Goal: Information Seeking & Learning: Learn about a topic

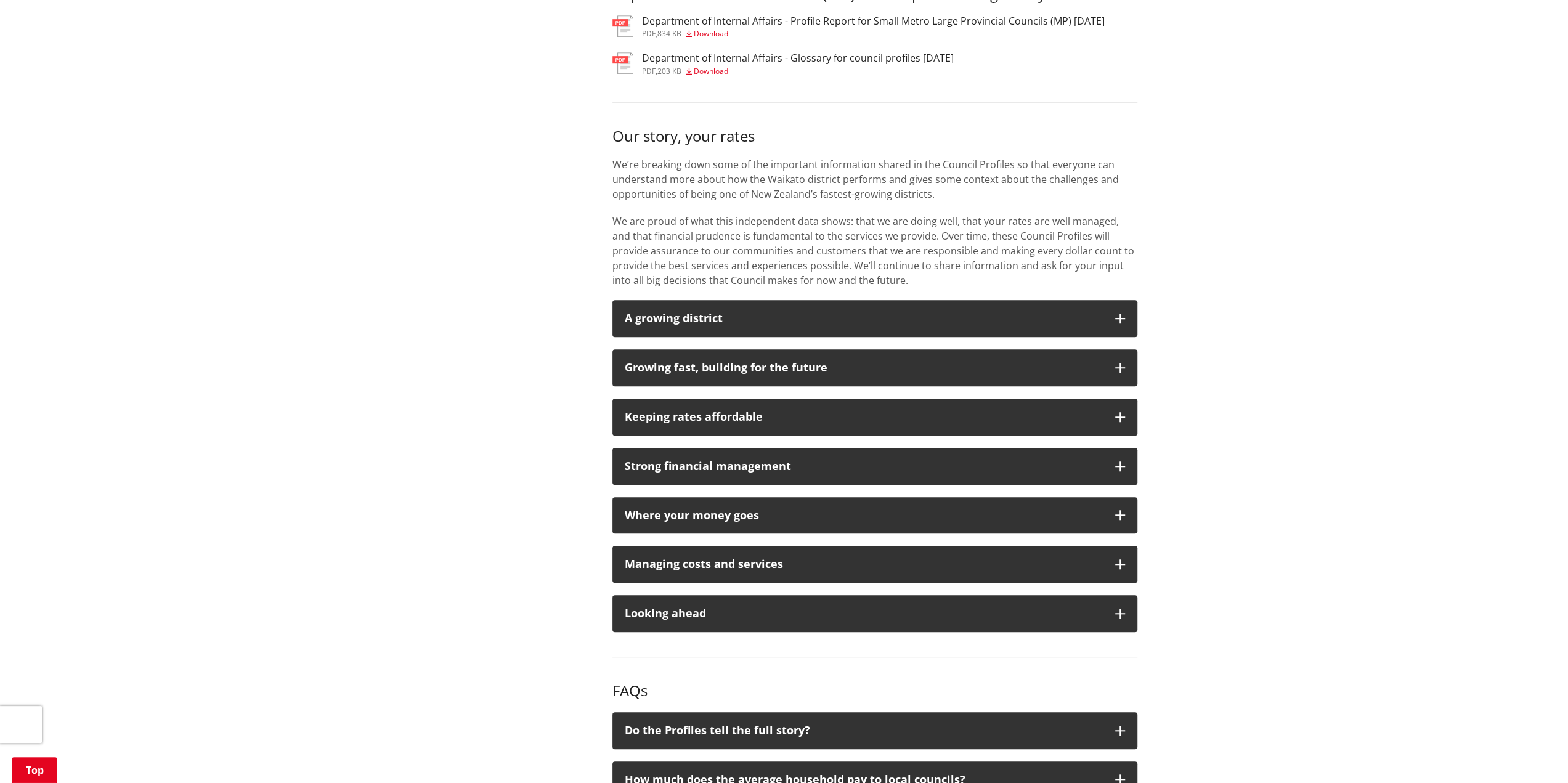
scroll to position [986, 0]
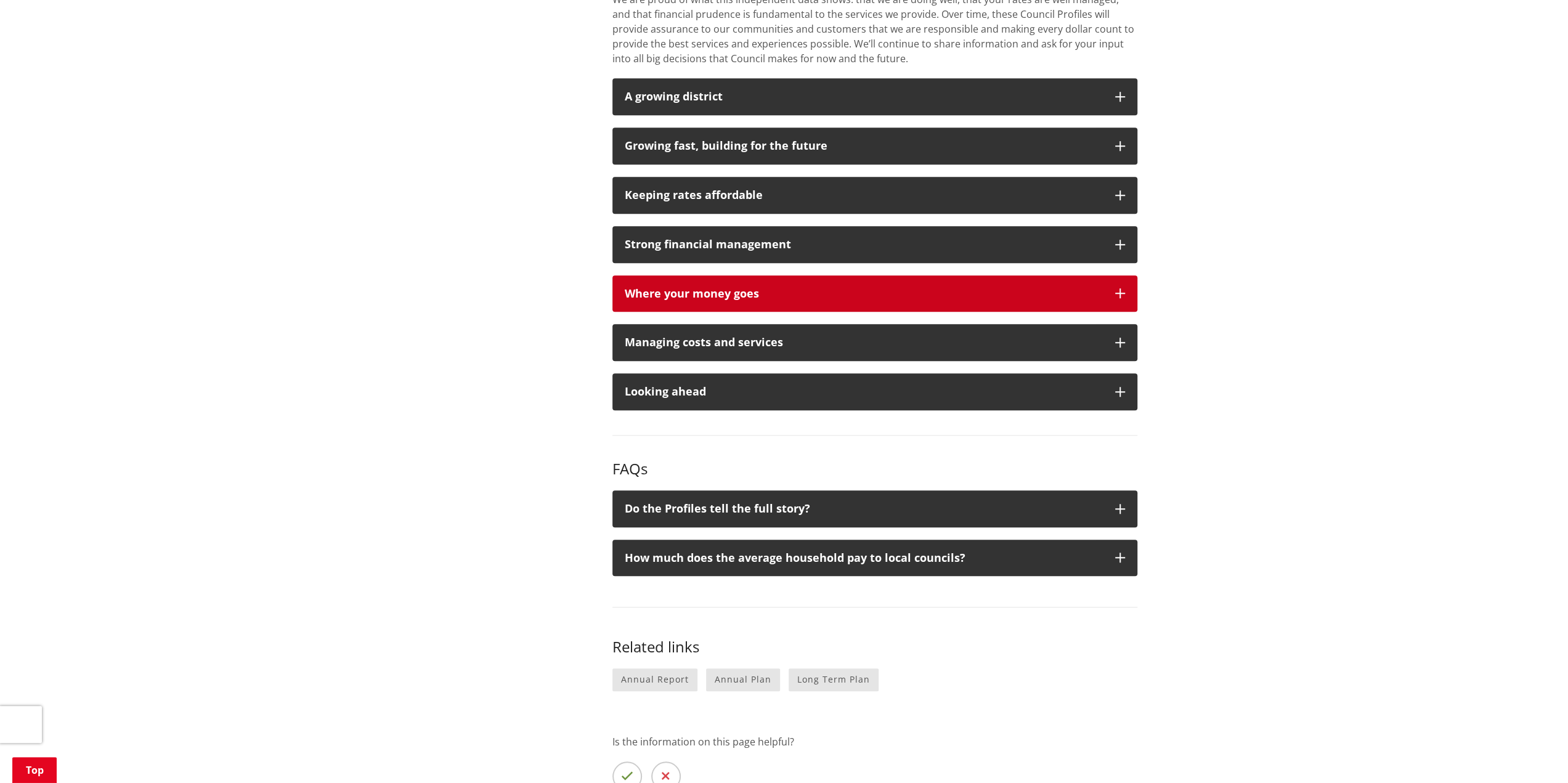
click at [664, 285] on button "Where your money goes" at bounding box center [875, 294] width 525 height 37
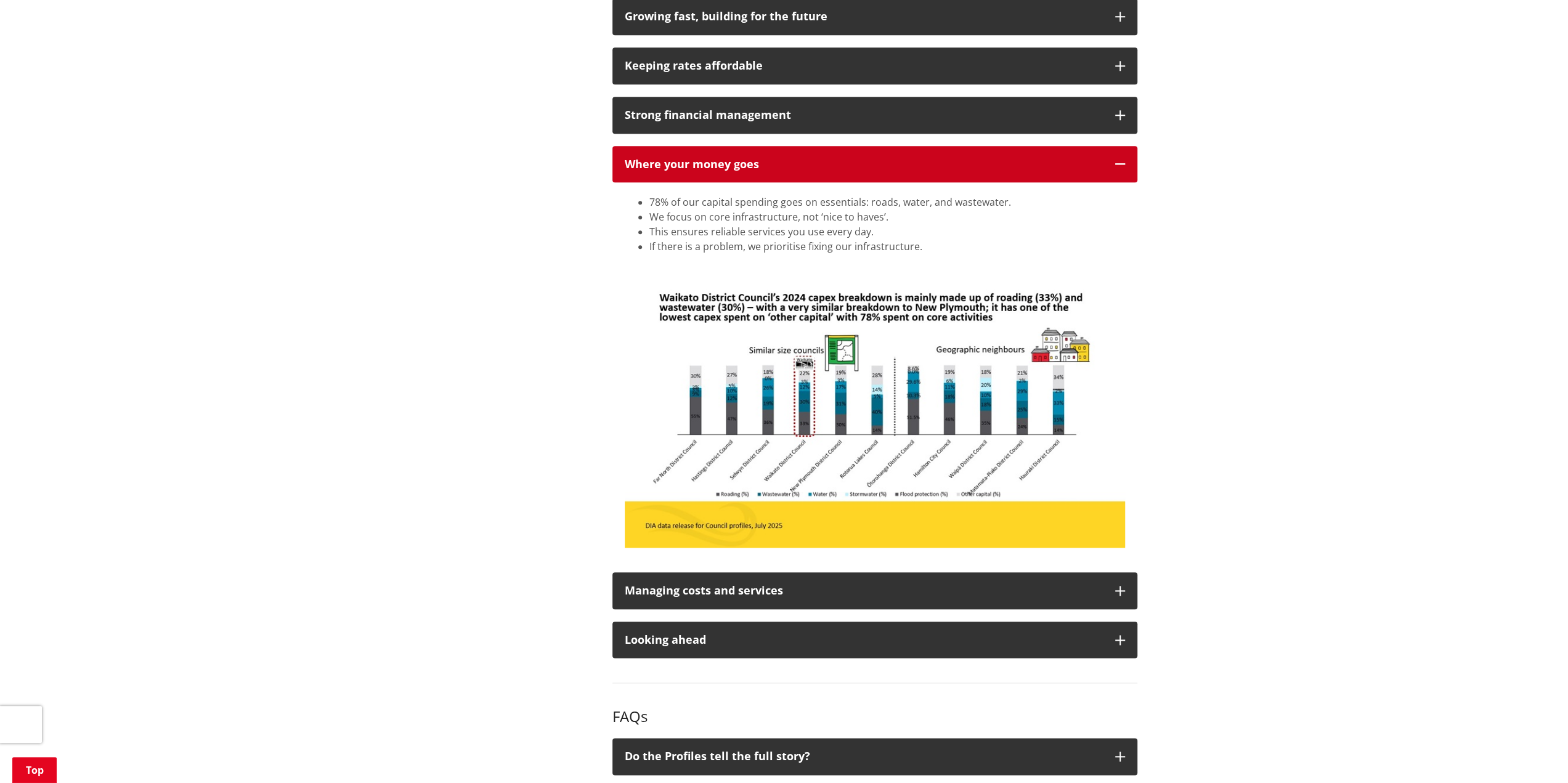
scroll to position [1171, 0]
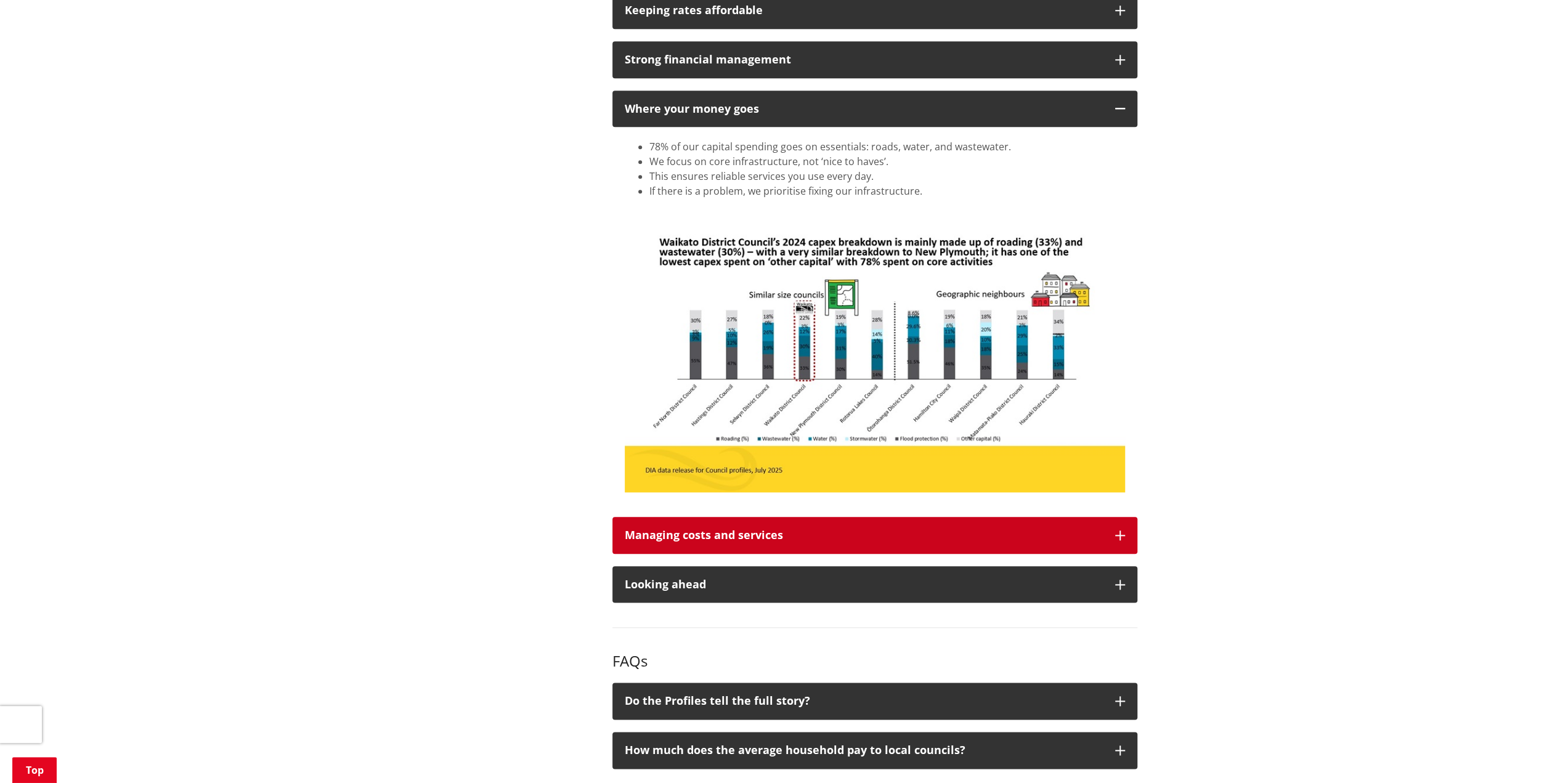
click at [746, 544] on button "Managing costs and services" at bounding box center [875, 535] width 525 height 37
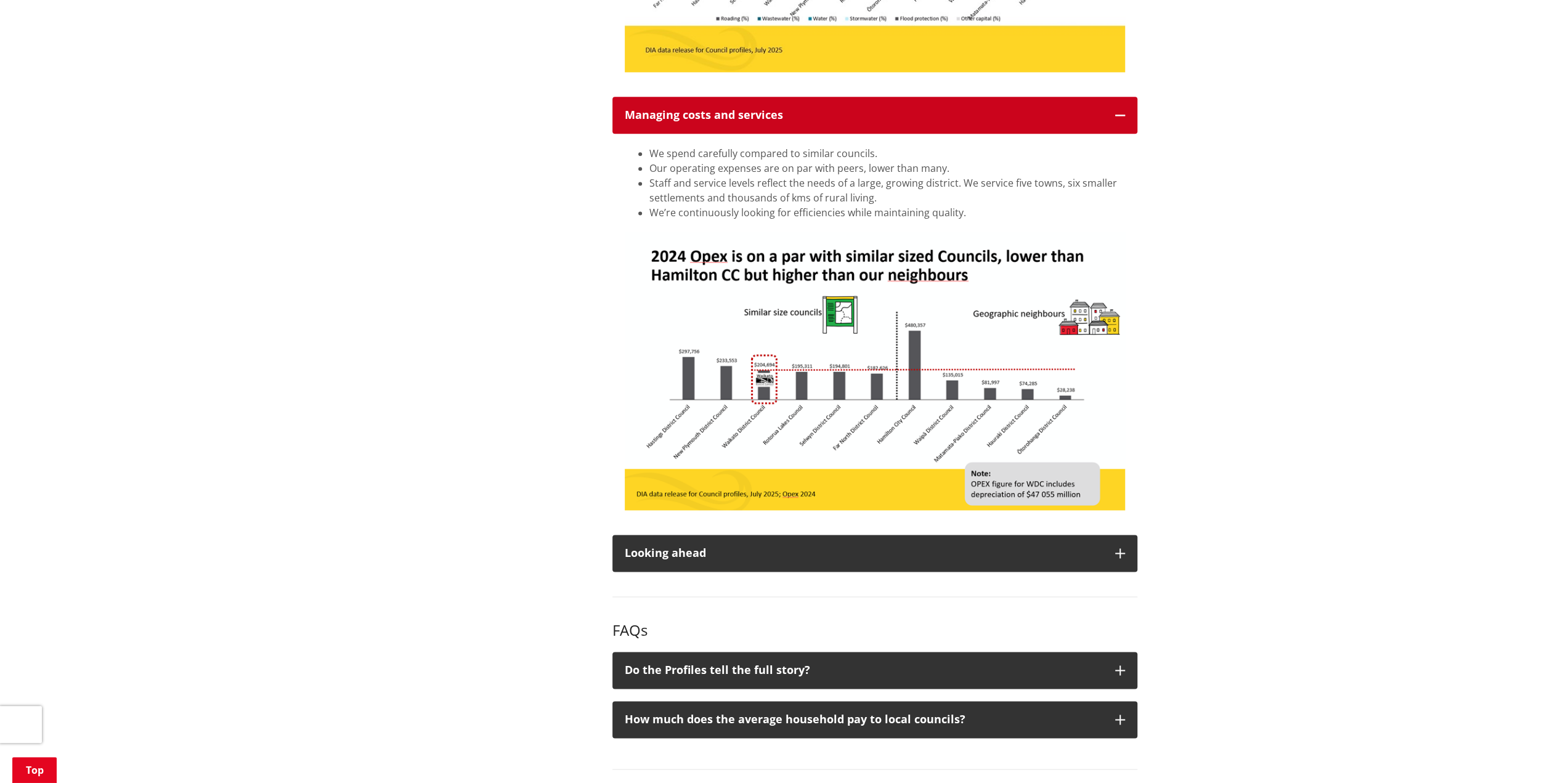
scroll to position [1602, 0]
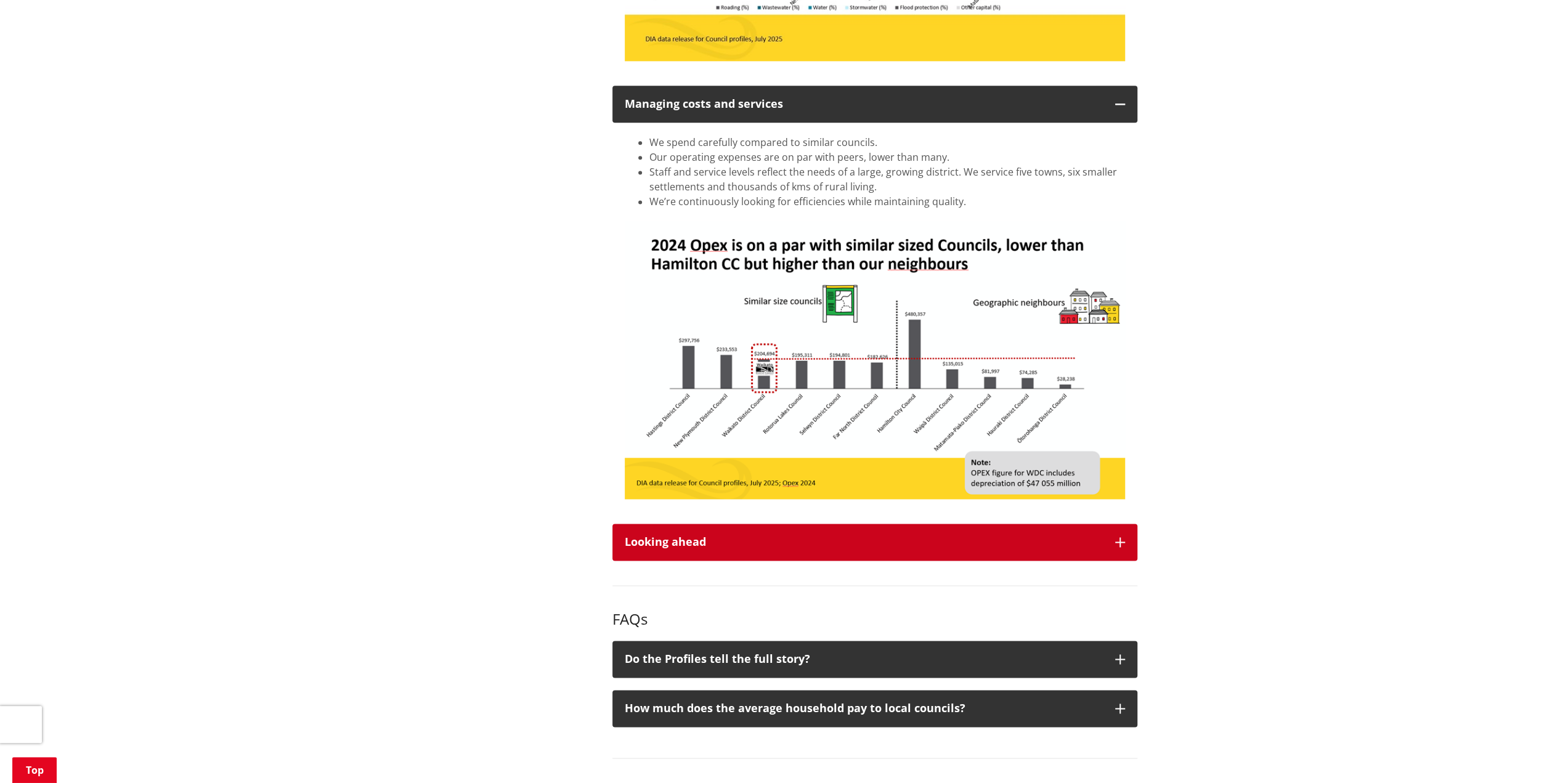
drag, startPoint x: 698, startPoint y: 534, endPoint x: 687, endPoint y: 536, distance: 11.2
click at [698, 535] on button "Looking ahead" at bounding box center [875, 542] width 525 height 37
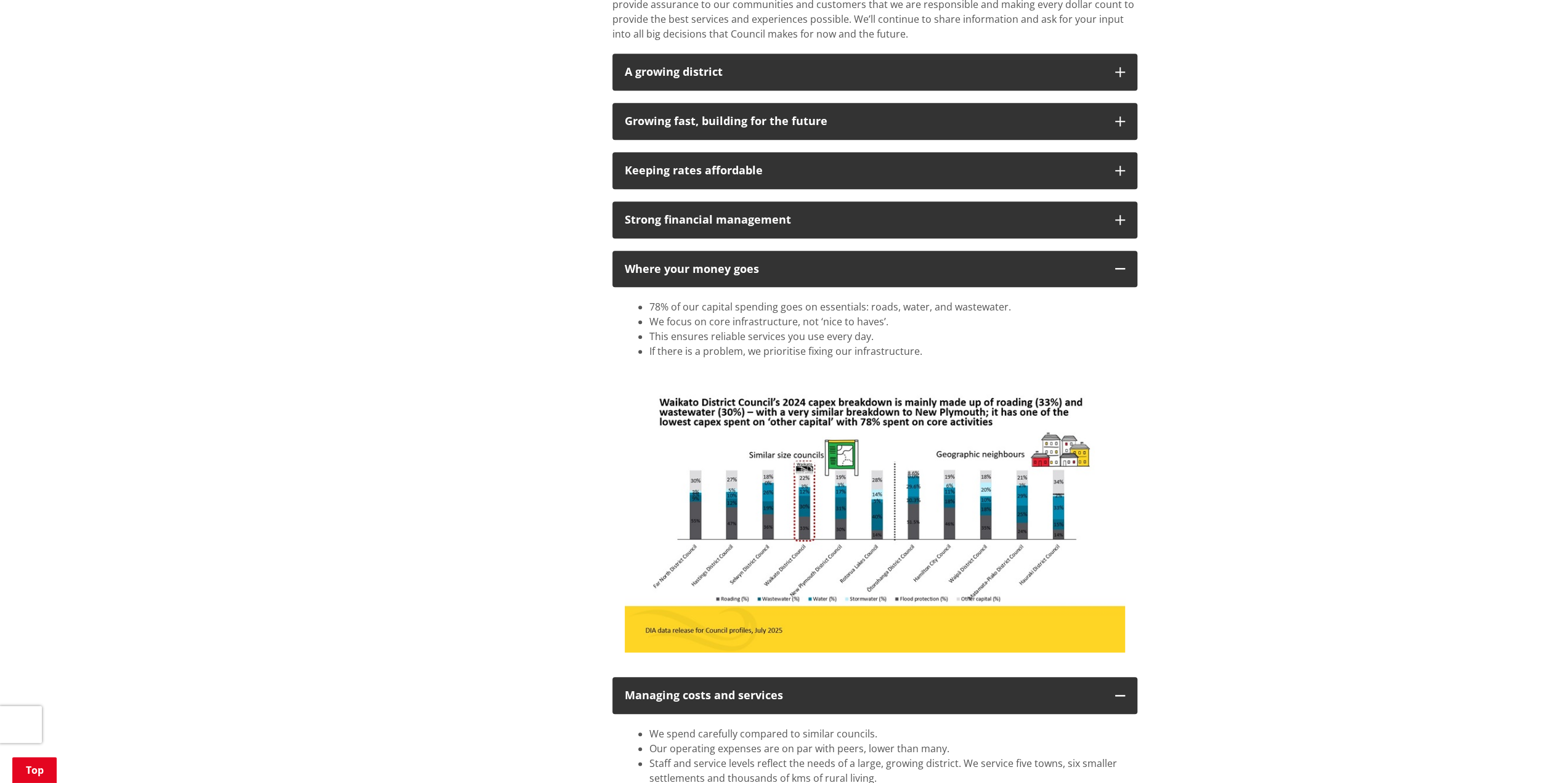
scroll to position [986, 0]
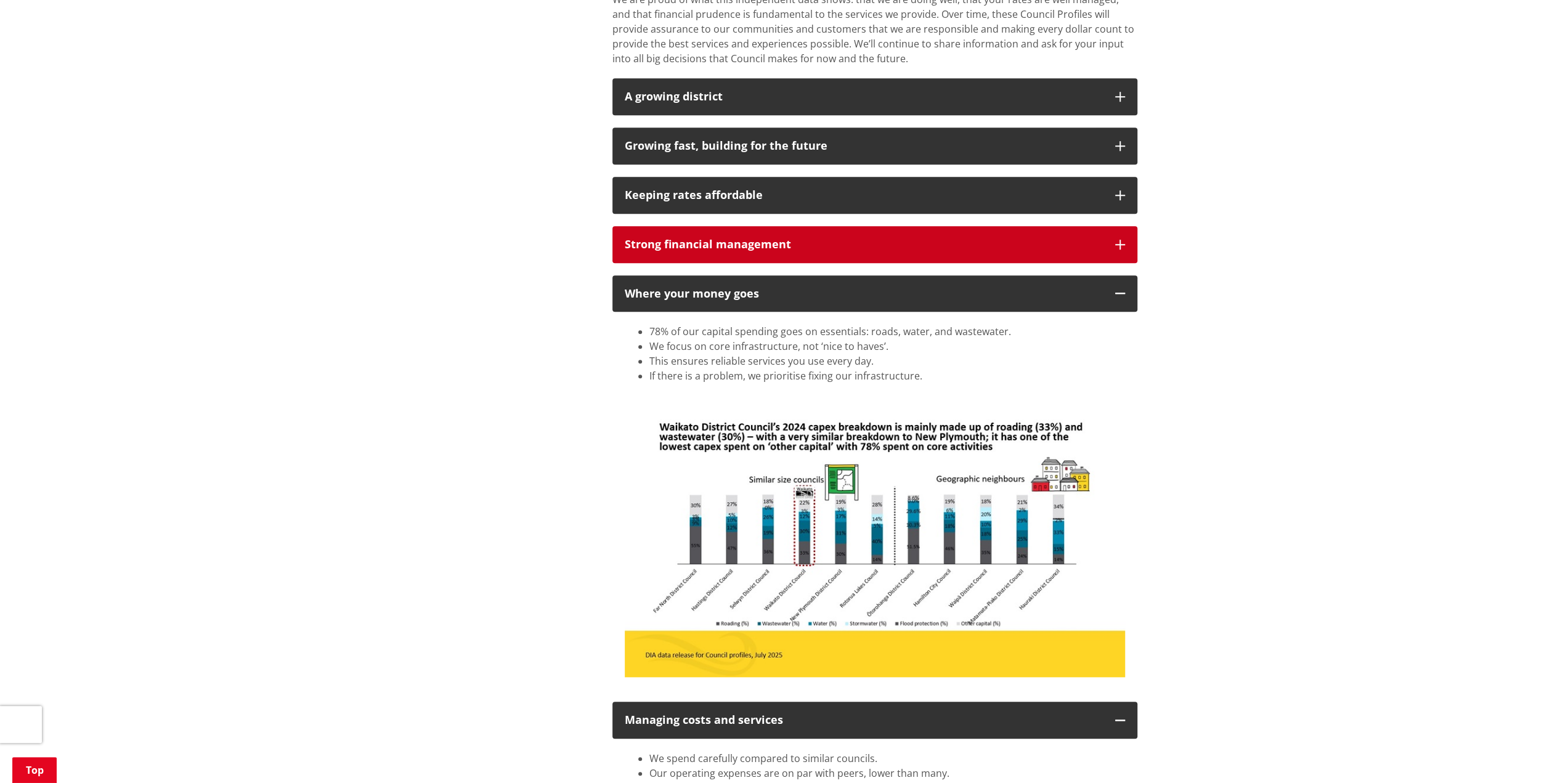
click at [681, 238] on div "Strong financial management" at bounding box center [864, 244] width 478 height 12
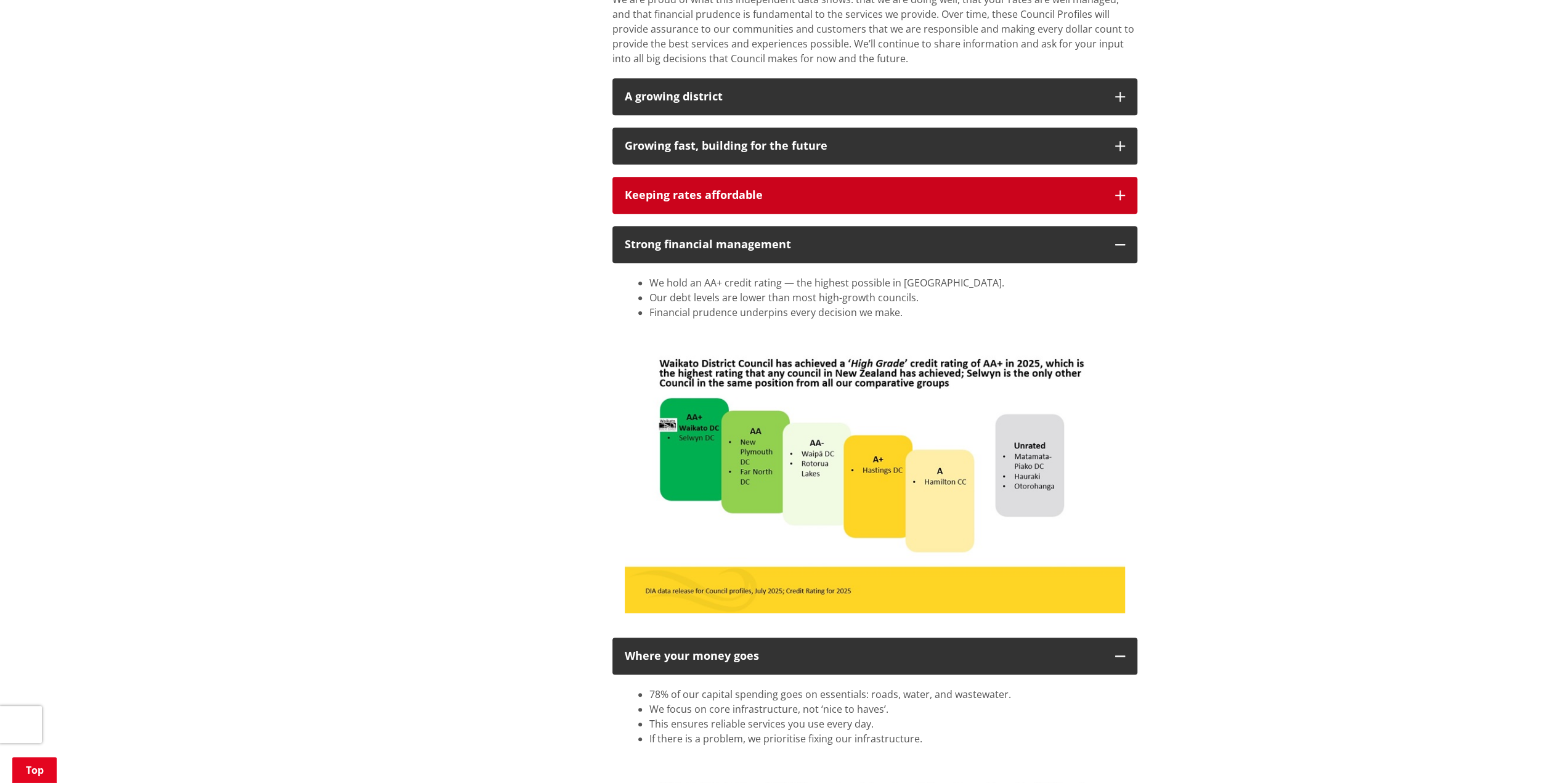
click at [663, 205] on button "Keeping rates affordable" at bounding box center [875, 195] width 525 height 37
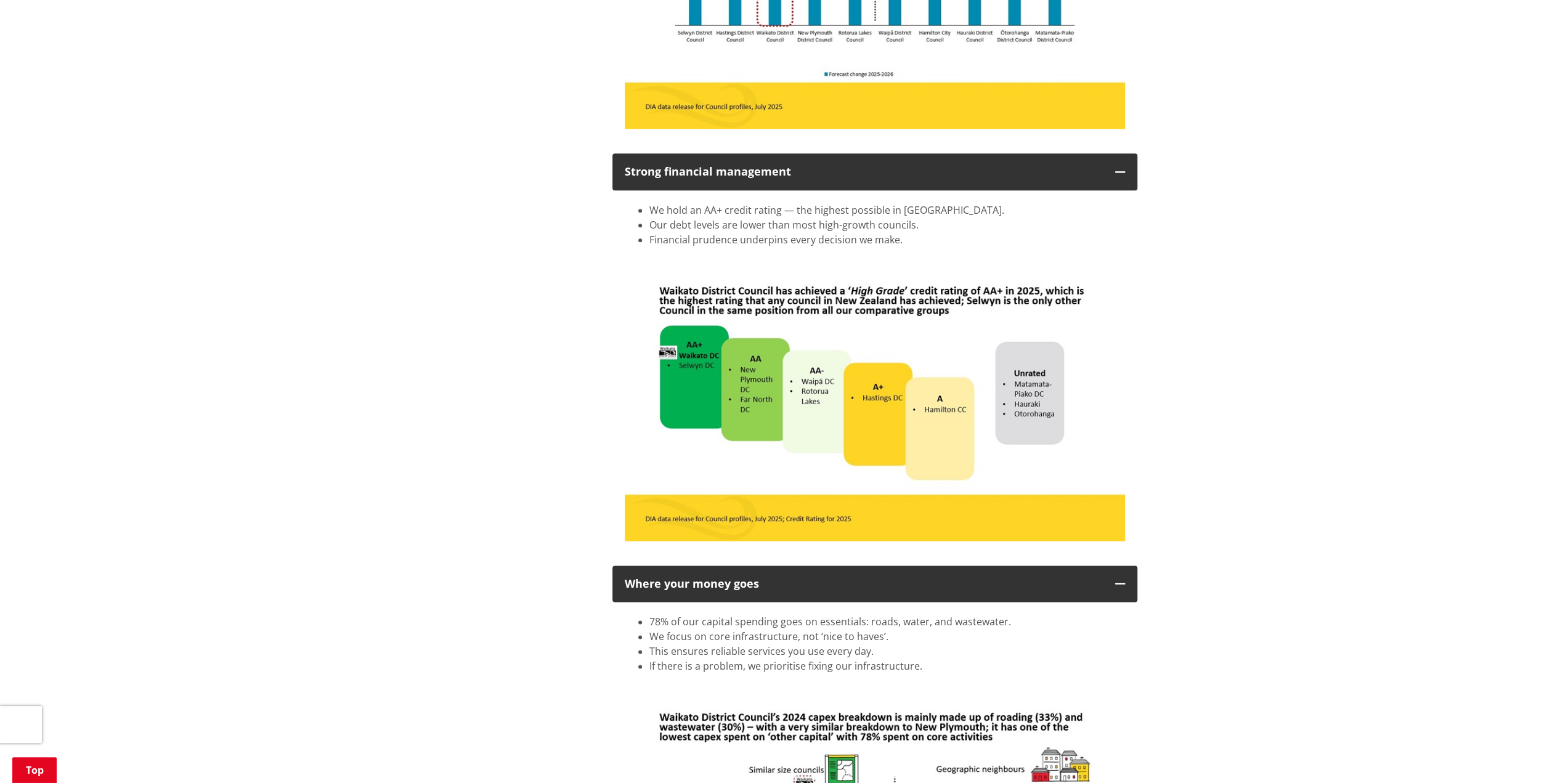
scroll to position [1437, 0]
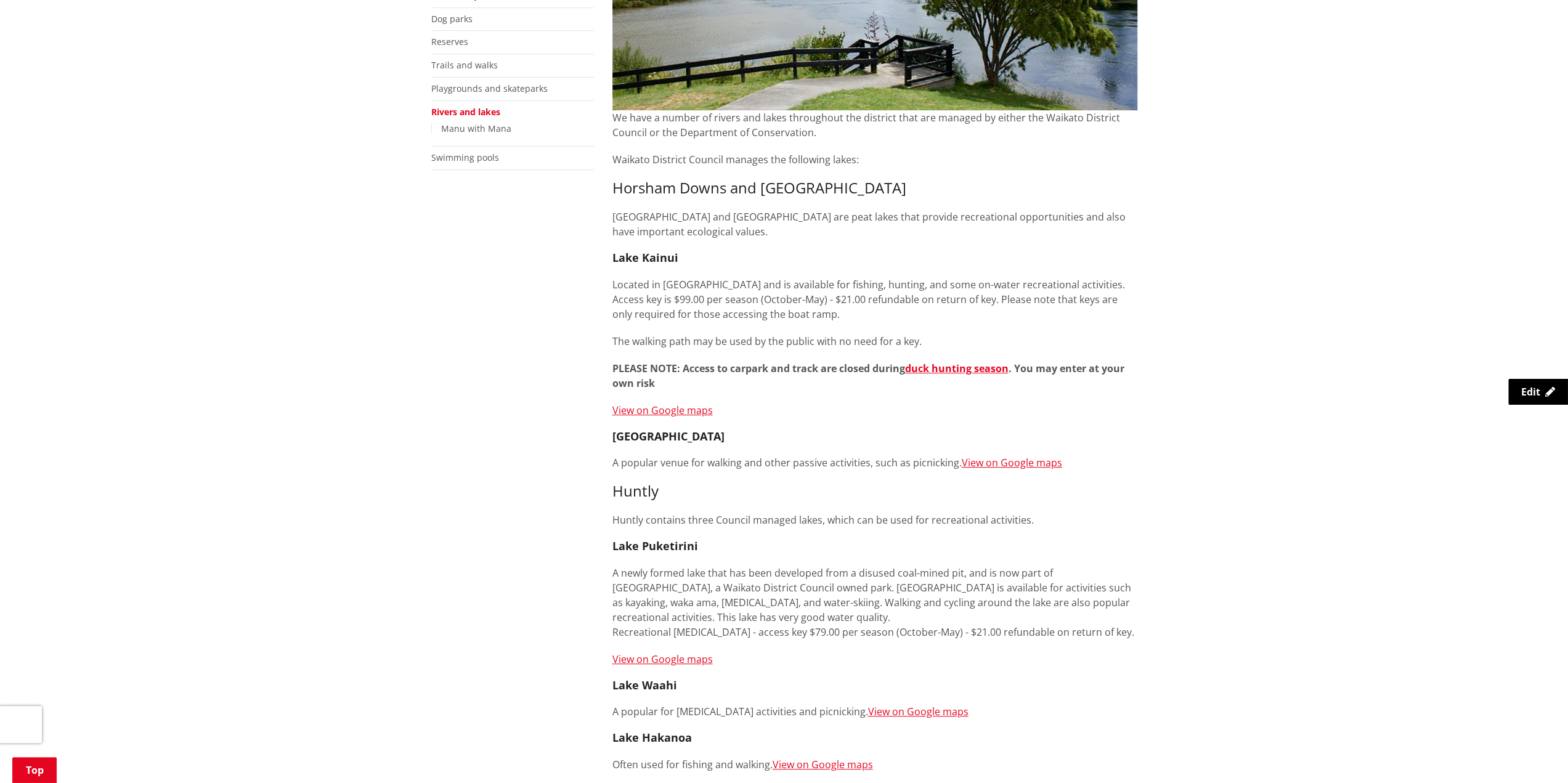
scroll to position [308, 0]
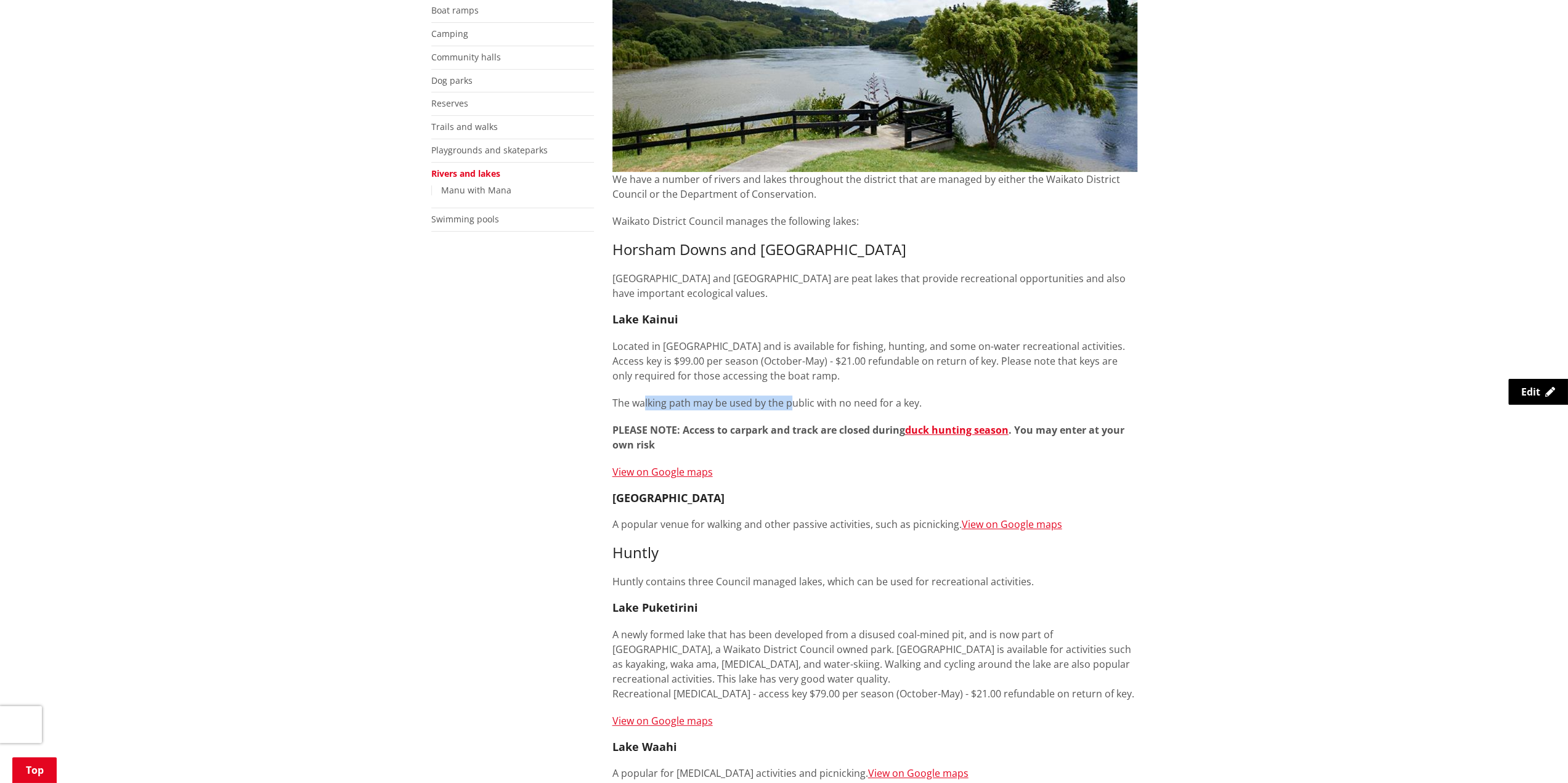
drag, startPoint x: 663, startPoint y: 399, endPoint x: 790, endPoint y: 396, distance: 127.0
click at [790, 396] on p "The walking path may be used by the public with no need for a key." at bounding box center [875, 403] width 525 height 15
click at [806, 408] on p "The walking path may be used by the public with no need for a key." at bounding box center [875, 403] width 525 height 15
